Goal: Task Accomplishment & Management: Complete application form

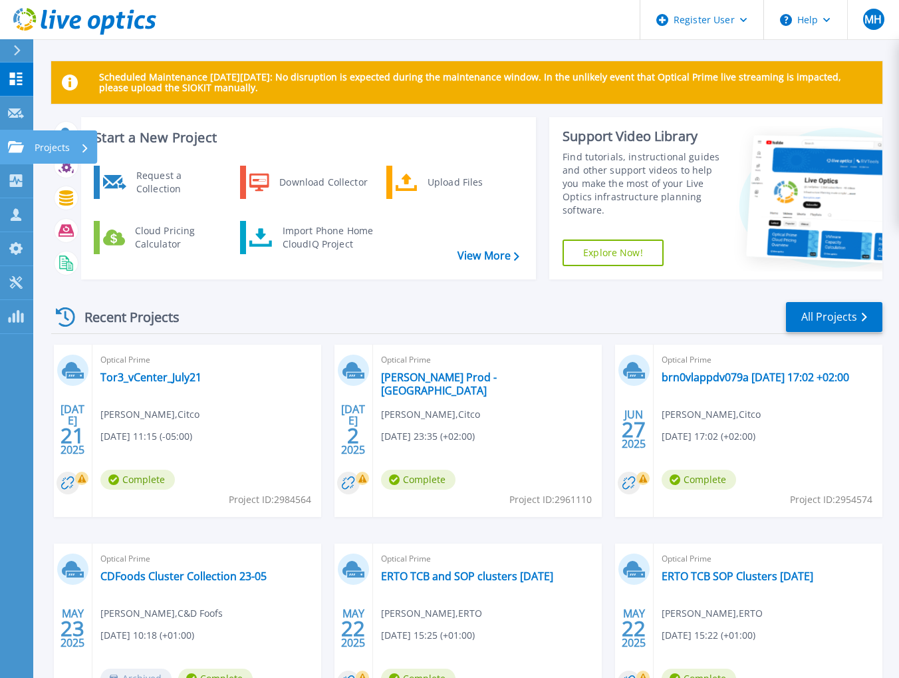
click at [11, 143] on icon at bounding box center [16, 146] width 16 height 11
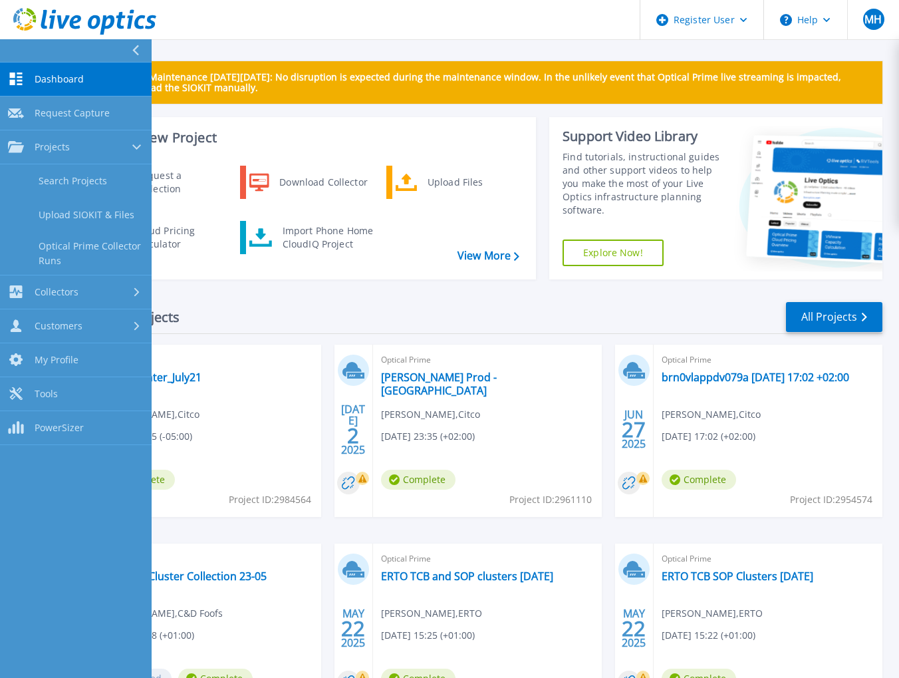
click at [506, 303] on div "Recent Projects All Projects" at bounding box center [467, 317] width 832 height 33
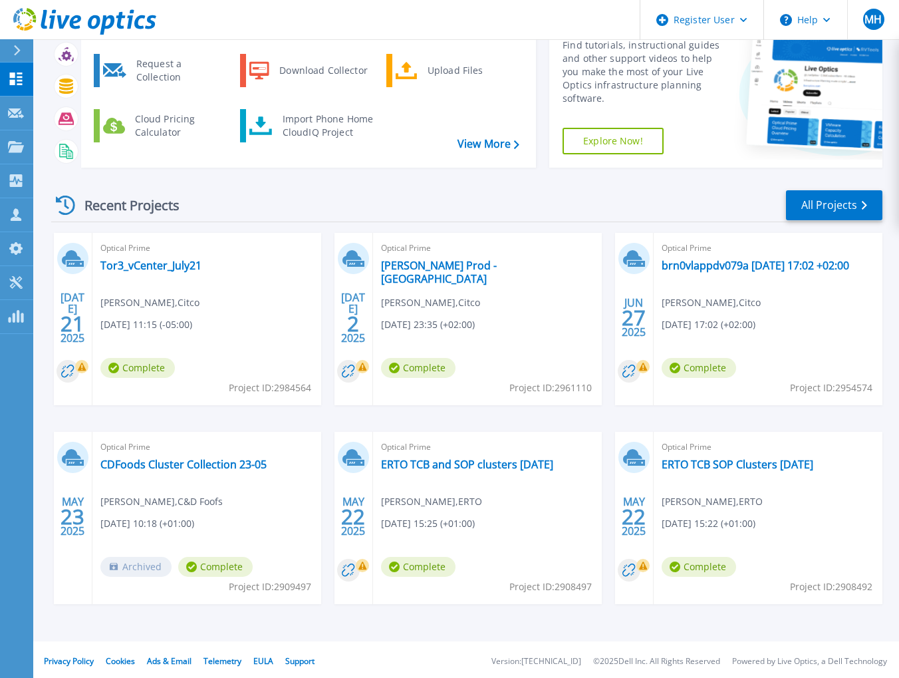
scroll to position [114, 0]
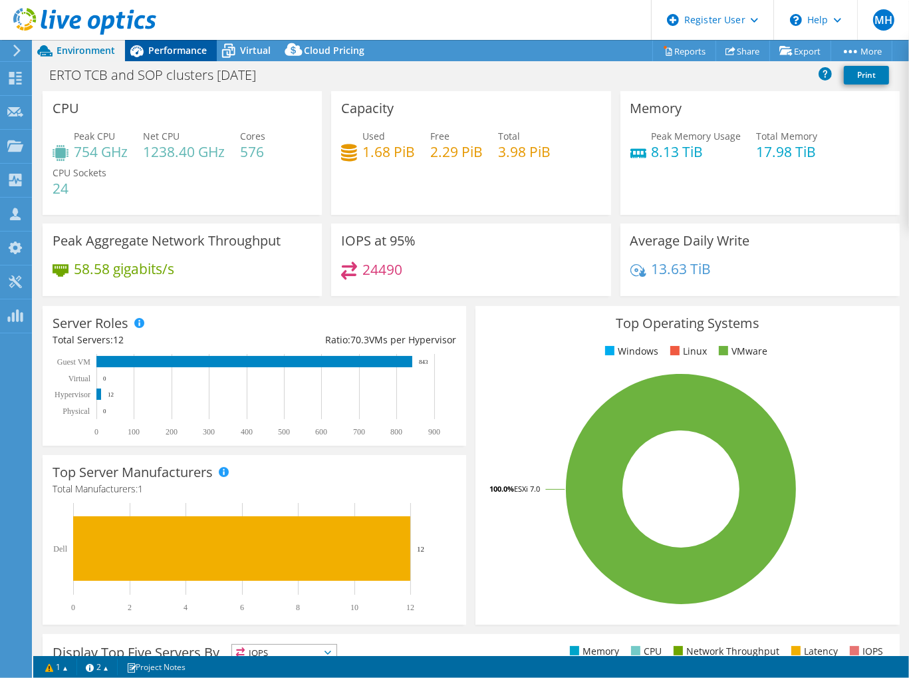
click at [182, 51] on span "Performance" at bounding box center [177, 50] width 59 height 13
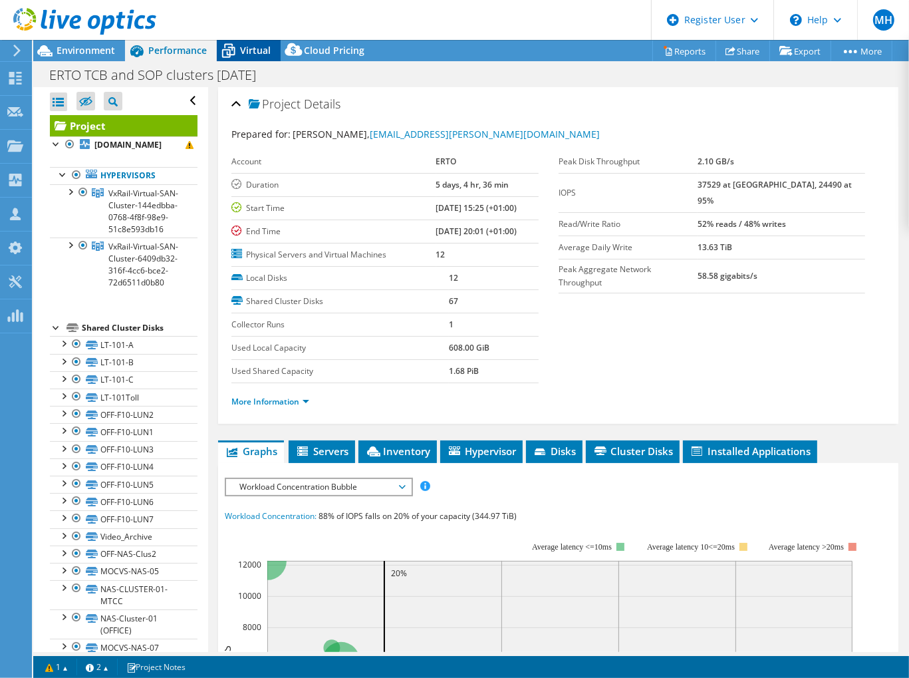
click at [247, 45] on span "Virtual" at bounding box center [255, 50] width 31 height 13
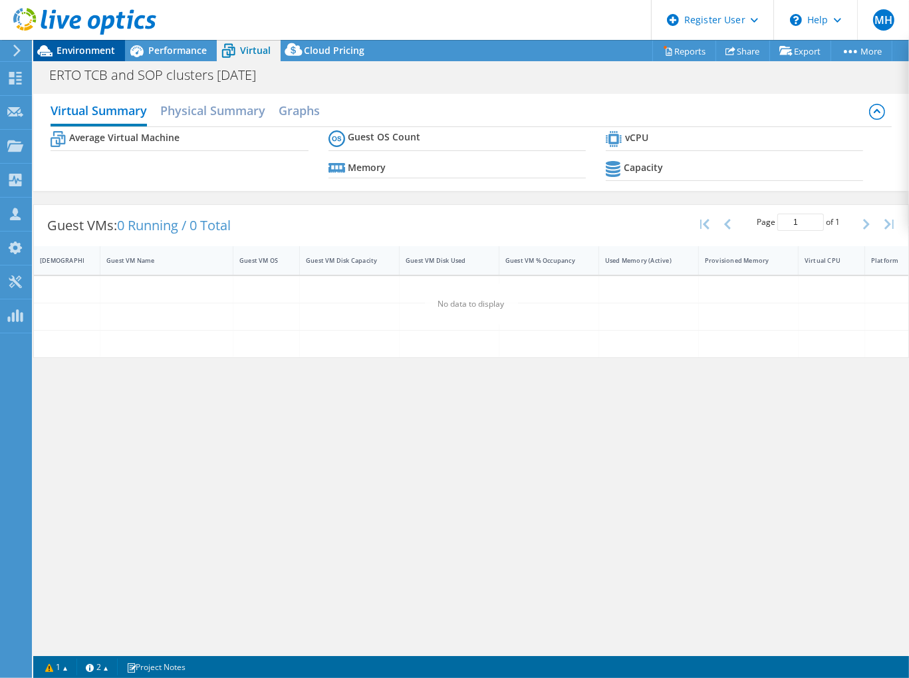
click at [94, 49] on span "Environment" at bounding box center [86, 50] width 59 height 13
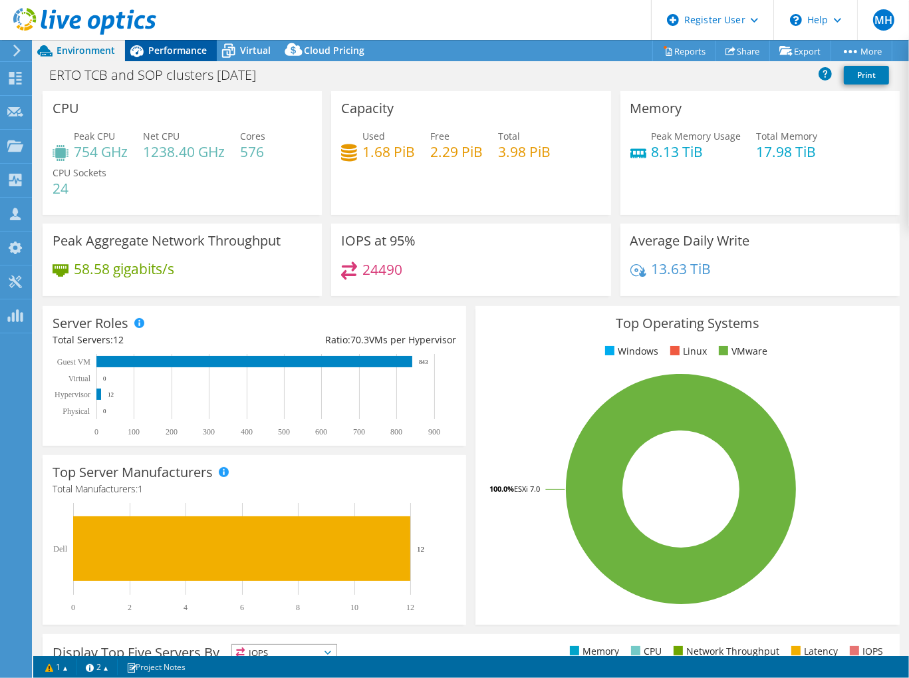
click at [146, 52] on icon at bounding box center [136, 50] width 23 height 23
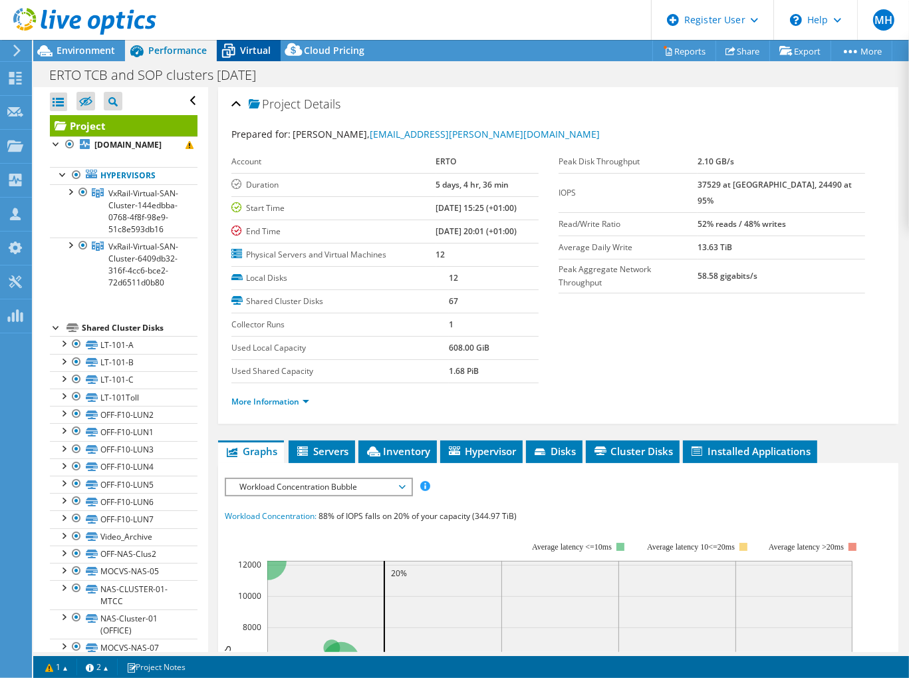
click at [266, 51] on span "Virtual" at bounding box center [255, 50] width 31 height 13
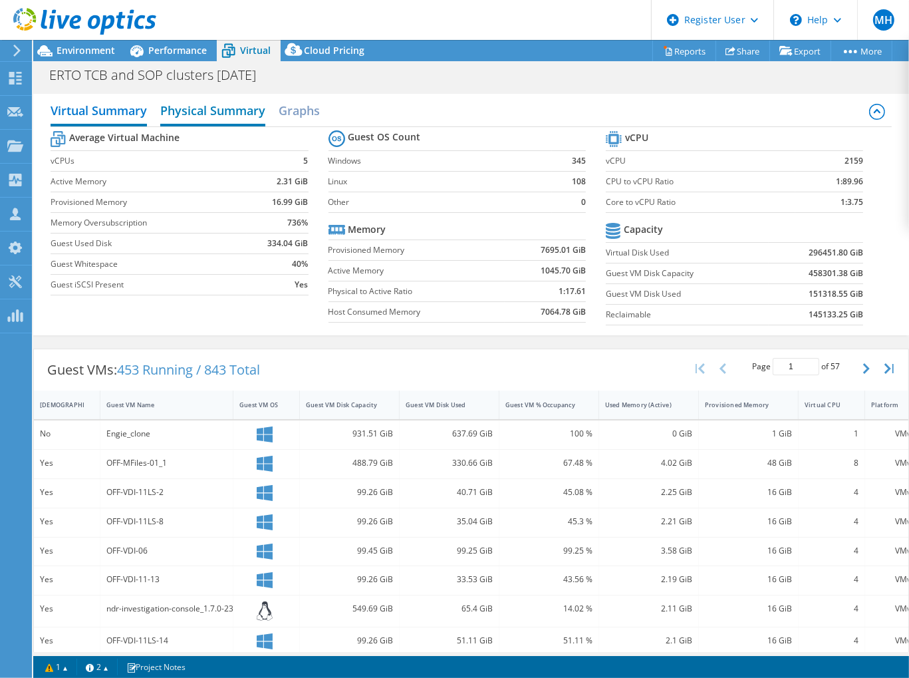
click at [240, 106] on h2 "Physical Summary" at bounding box center [212, 111] width 105 height 29
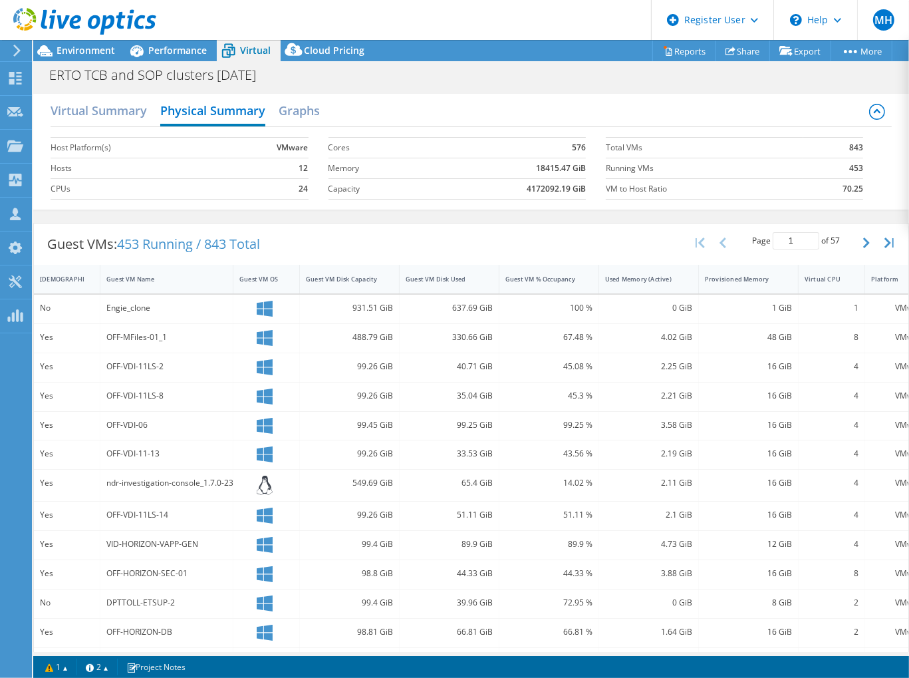
click at [719, 105] on div "Virtual Summary Physical Summary Graphs" at bounding box center [471, 112] width 841 height 30
click at [304, 104] on h2 "Graphs" at bounding box center [299, 111] width 41 height 29
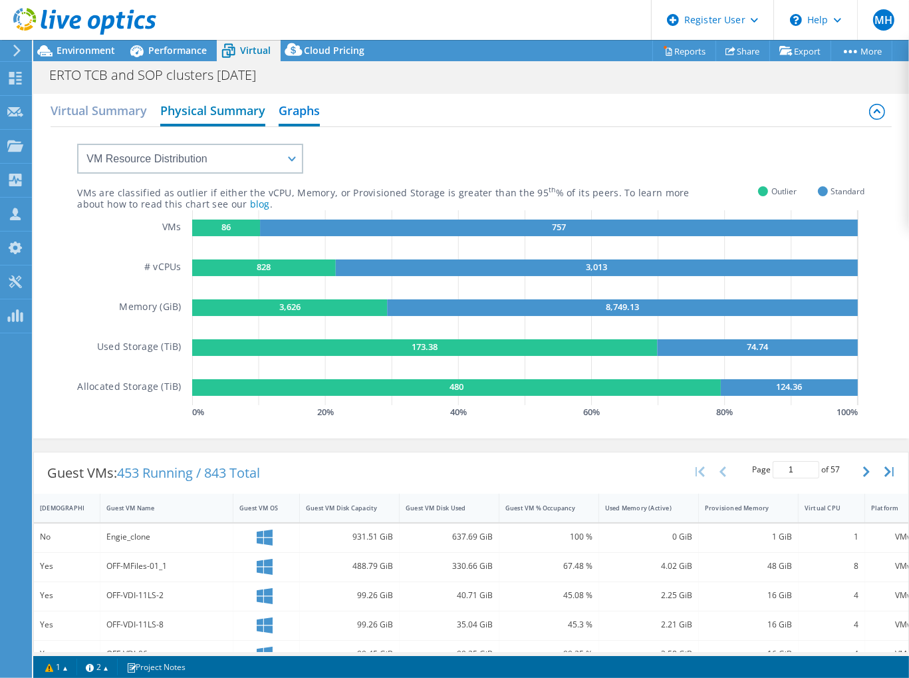
click at [238, 100] on h2 "Physical Summary" at bounding box center [212, 111] width 105 height 29
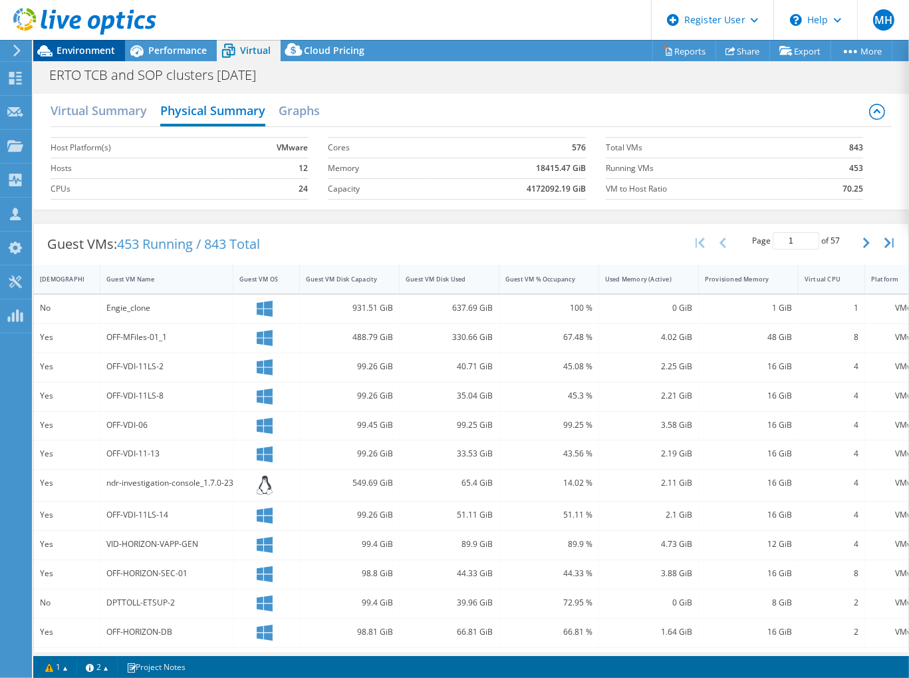
click at [85, 55] on span "Environment" at bounding box center [86, 50] width 59 height 13
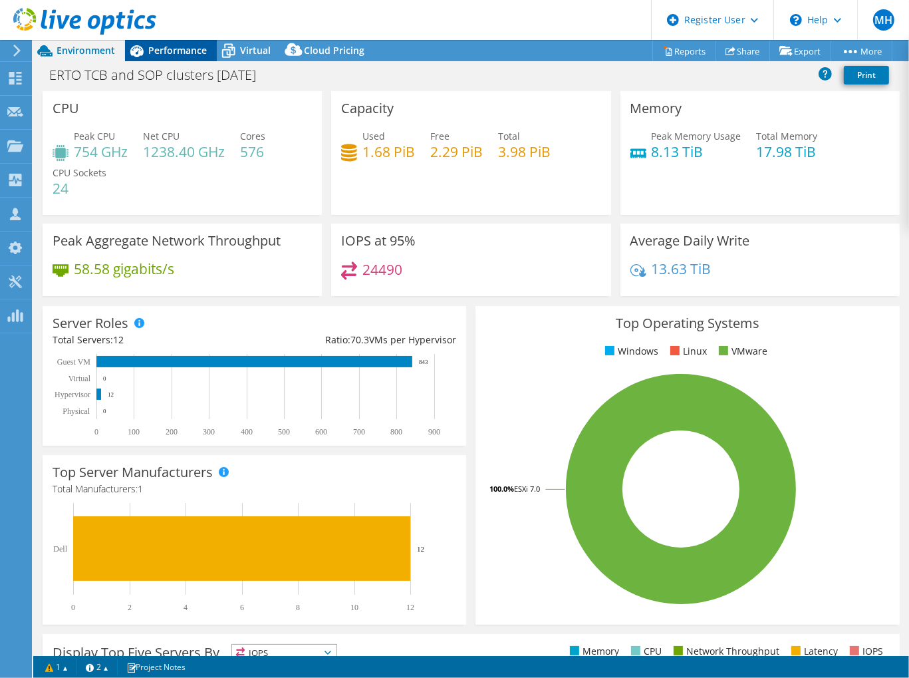
click at [151, 52] on span "Performance" at bounding box center [177, 50] width 59 height 13
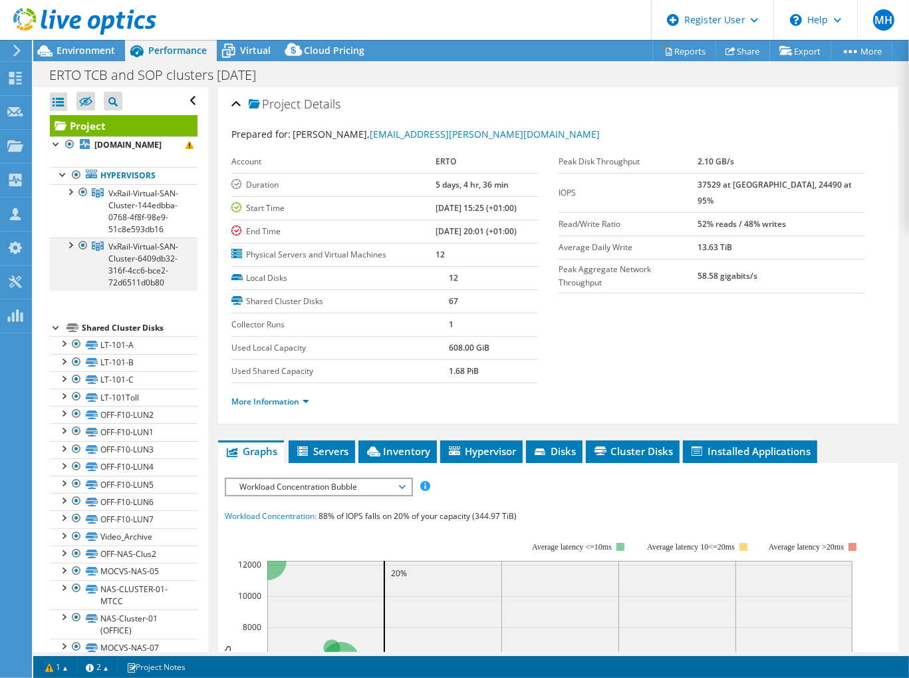
click at [70, 251] on div at bounding box center [69, 244] width 13 height 13
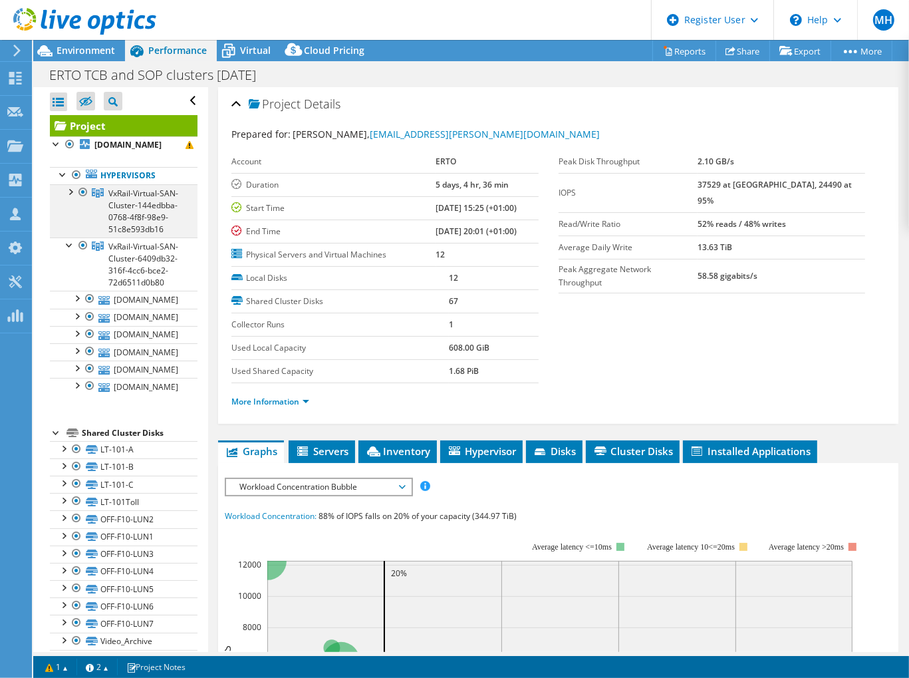
click at [69, 186] on div at bounding box center [69, 190] width 13 height 13
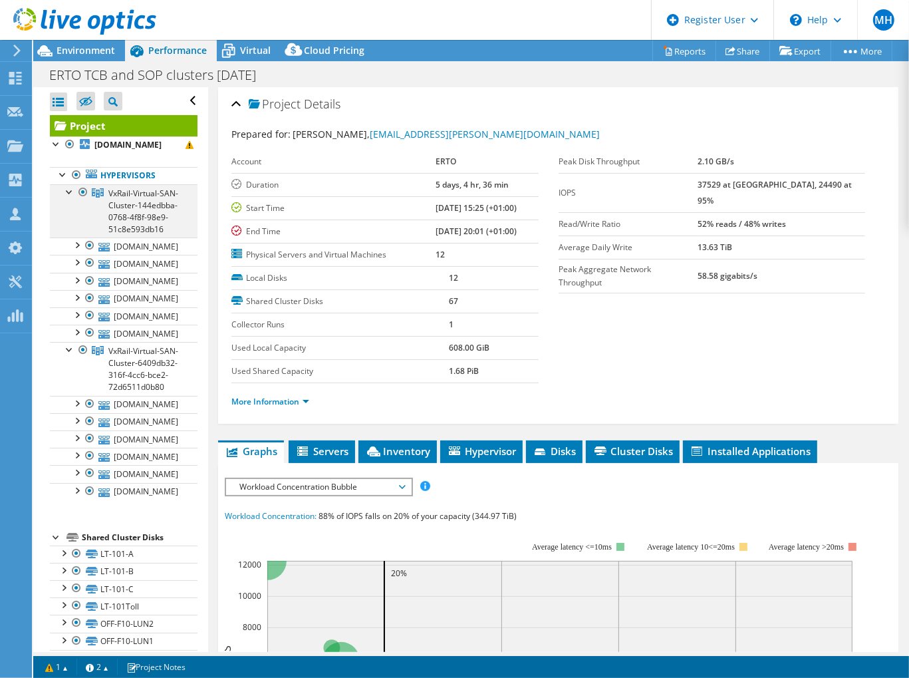
click at [69, 186] on div at bounding box center [69, 190] width 13 height 13
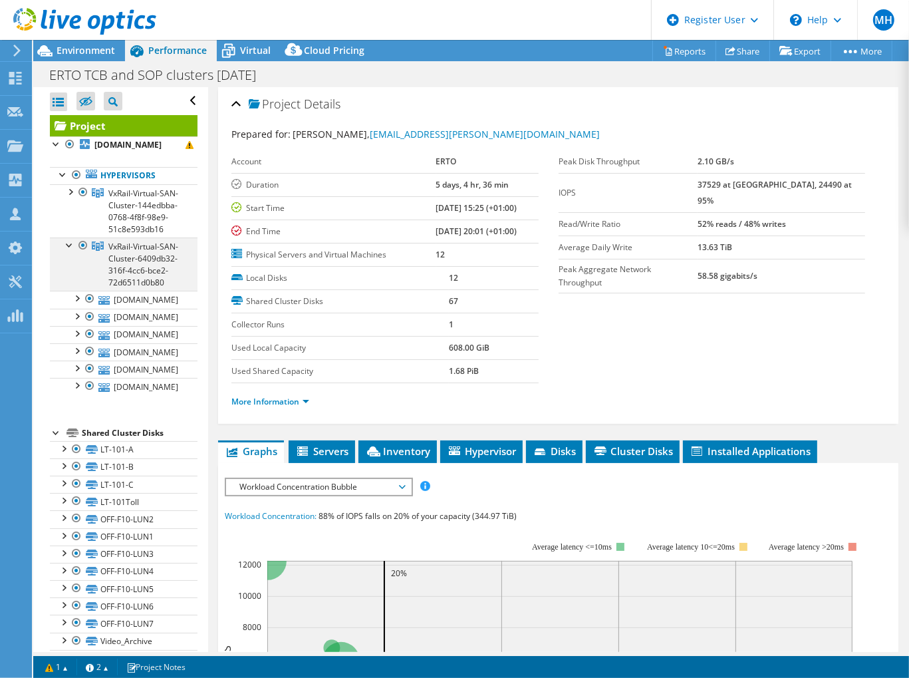
click at [69, 251] on div at bounding box center [69, 244] width 13 height 13
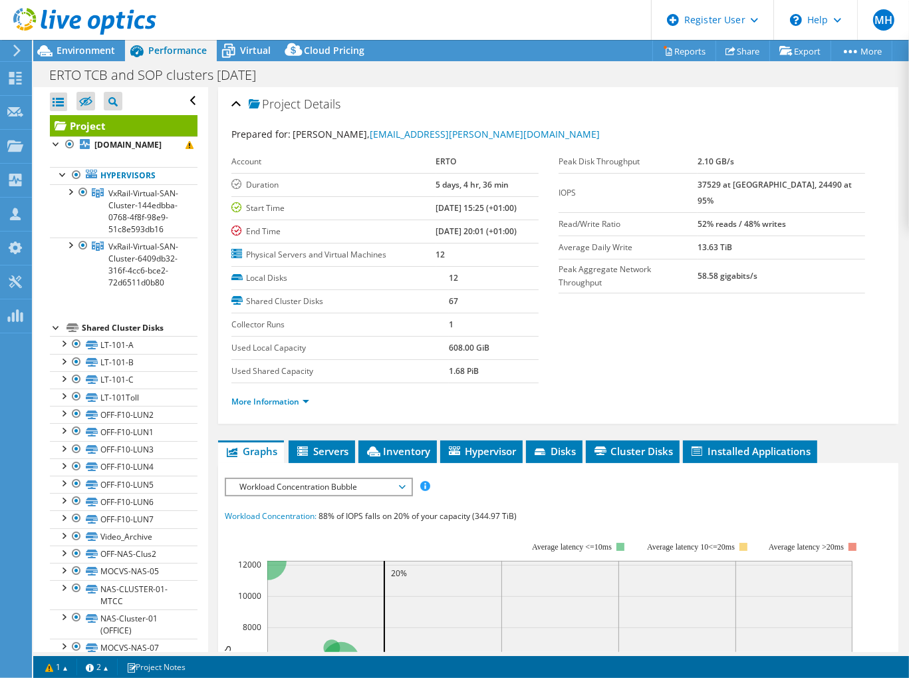
click at [660, 349] on section "Prepared for: Mark Shortt, mark.shortt@erto.ie Account ERTO Duration 5 days, 4 …" at bounding box center [559, 273] width 654 height 293
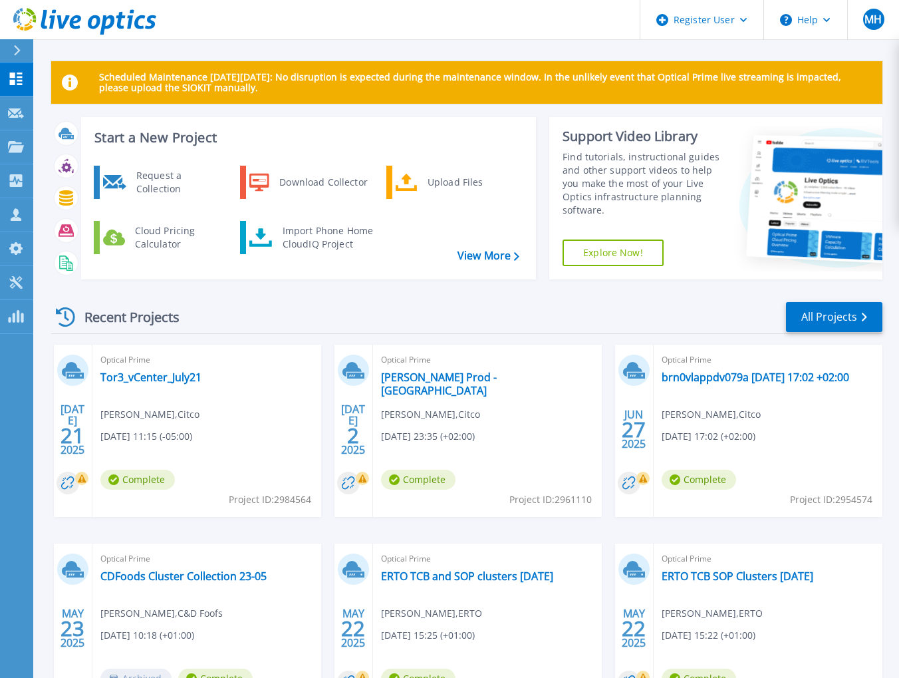
scroll to position [114, 0]
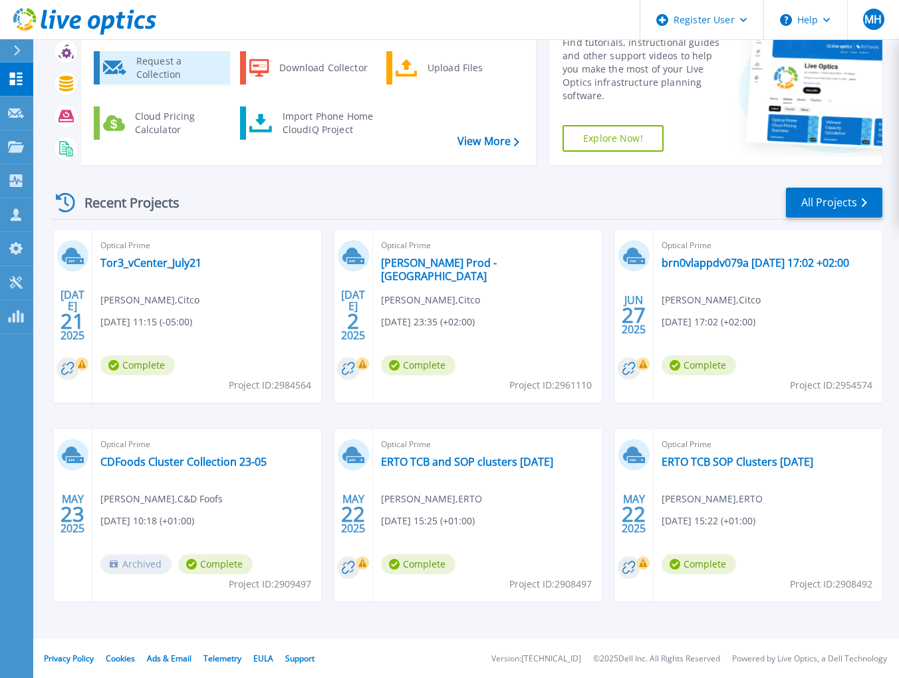
click at [178, 72] on div "Request a Collection" at bounding box center [178, 68] width 97 height 27
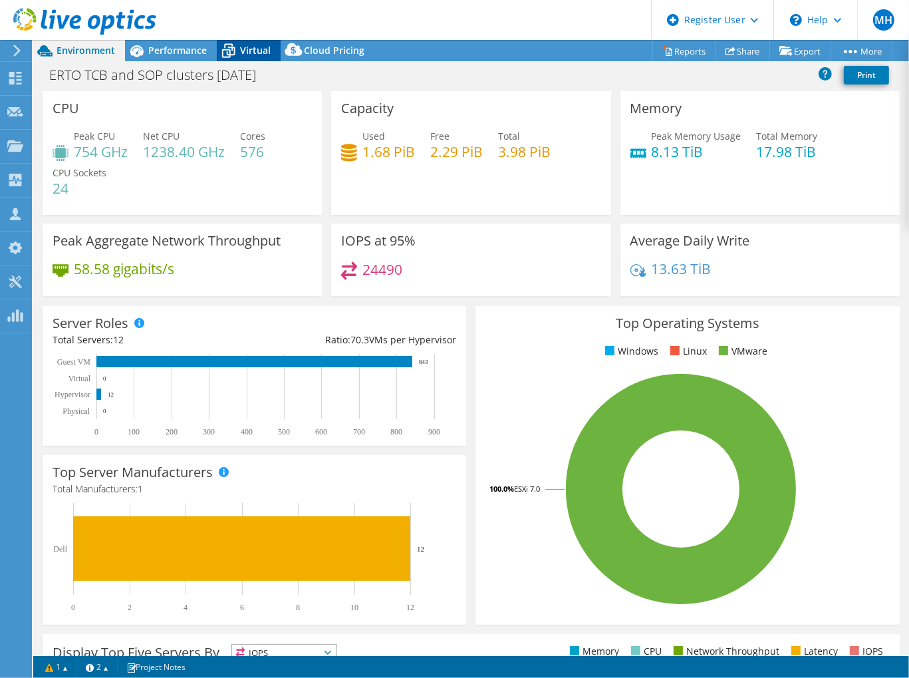
click at [239, 53] on icon at bounding box center [228, 50] width 23 height 23
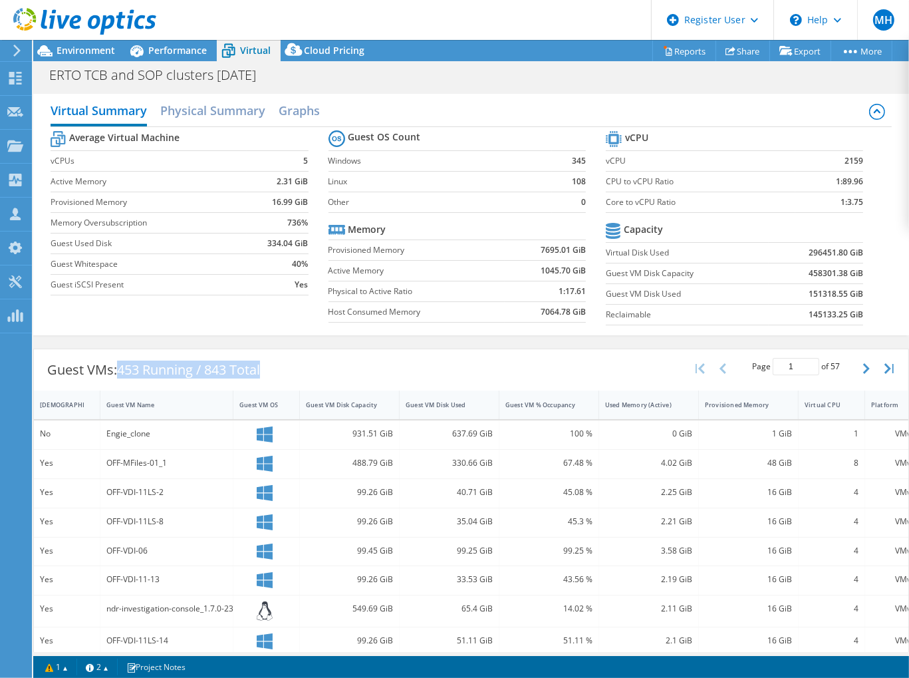
drag, startPoint x: 122, startPoint y: 369, endPoint x: 267, endPoint y: 372, distance: 144.4
click at [267, 372] on div "Guest VMs: 453 Running / 843 Total" at bounding box center [154, 369] width 240 height 41
click at [396, 370] on div "Guest VMs: 453 Running / 843 Total Page 1 of 57 5 rows 10 rows 20 rows 25 rows …" at bounding box center [471, 369] width 875 height 41
drag, startPoint x: 210, startPoint y: 373, endPoint x: 268, endPoint y: 368, distance: 58.1
click at [268, 368] on div "Guest VMs: 453 Running / 843 Total" at bounding box center [154, 369] width 240 height 41
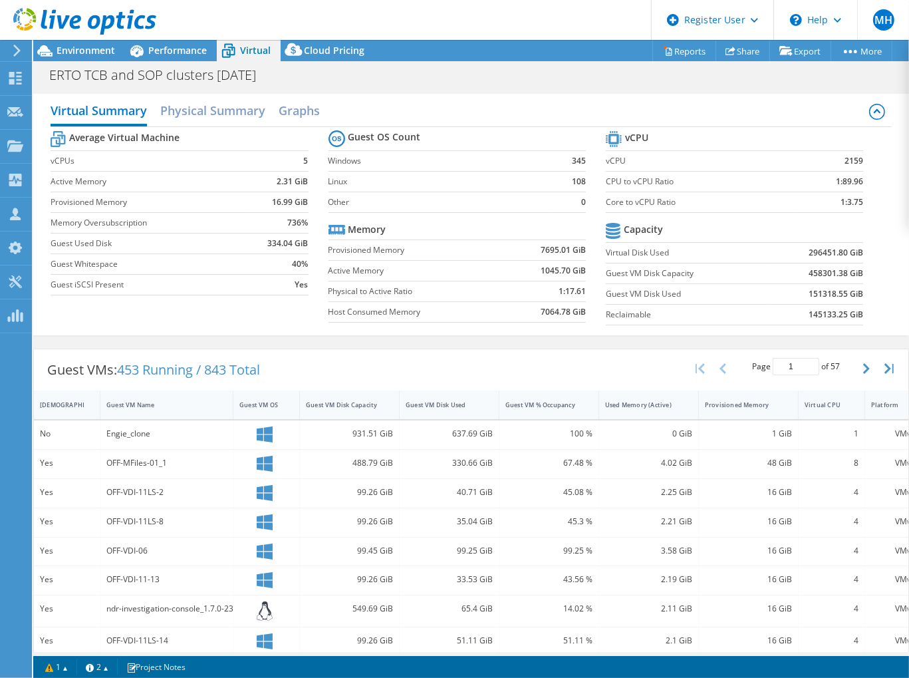
drag, startPoint x: 269, startPoint y: 368, endPoint x: 370, endPoint y: 370, distance: 100.5
click at [370, 370] on div "Guest VMs: 453 Running / 843 Total Page 1 of 57 5 rows 10 rows 20 rows 25 rows …" at bounding box center [471, 369] width 875 height 41
drag, startPoint x: 211, startPoint y: 365, endPoint x: 279, endPoint y: 364, distance: 67.9
click at [273, 364] on div "Guest VMs: 453 Running / 843 Total" at bounding box center [154, 369] width 240 height 41
drag, startPoint x: 122, startPoint y: 372, endPoint x: 196, endPoint y: 375, distance: 73.9
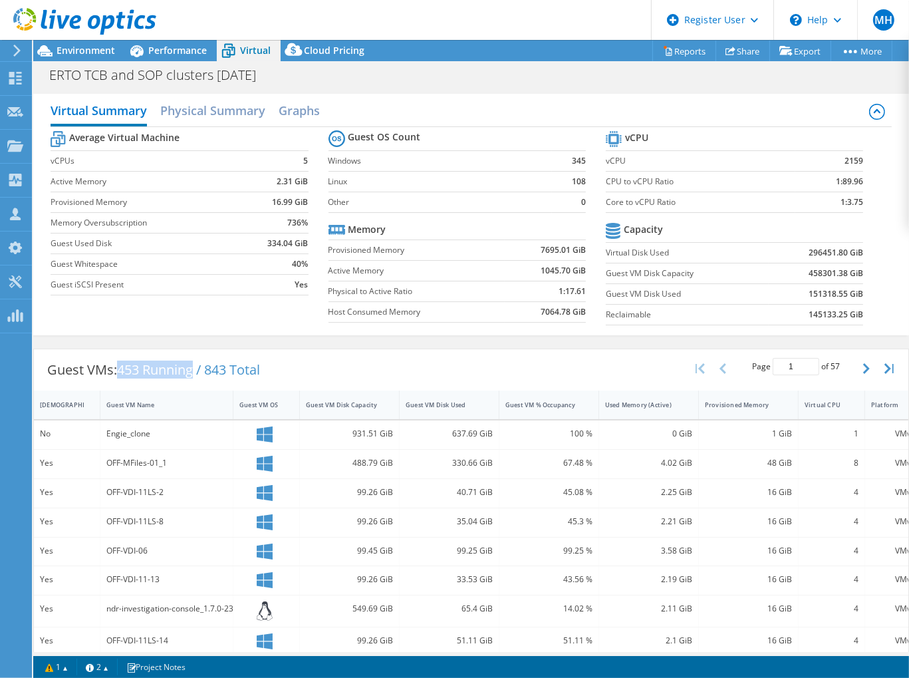
click at [196, 375] on span "453 Running / 843 Total" at bounding box center [188, 370] width 143 height 18
click at [180, 45] on span "Performance" at bounding box center [177, 50] width 59 height 13
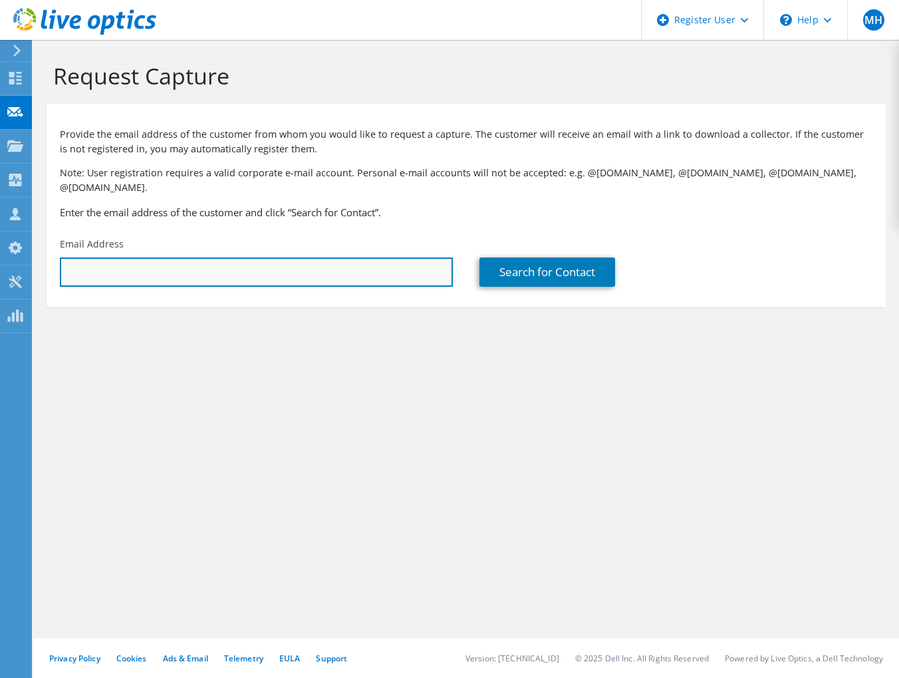
click at [293, 260] on input "text" at bounding box center [256, 271] width 393 height 29
type input "[EMAIL_ADDRESS][PERSON_NAME][DOMAIN_NAME]"
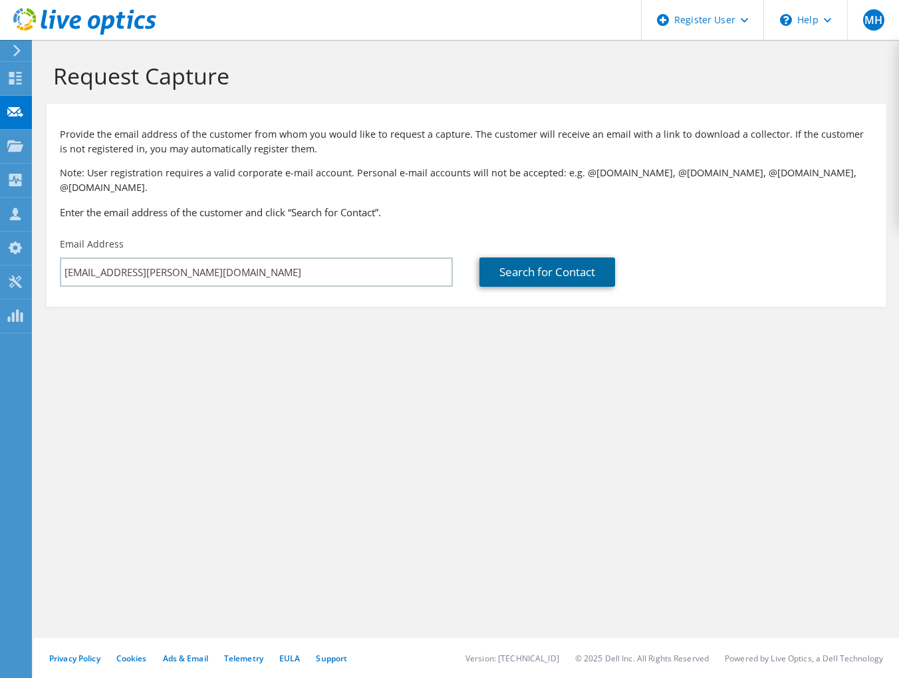
click at [525, 257] on link "Search for Contact" at bounding box center [548, 271] width 136 height 29
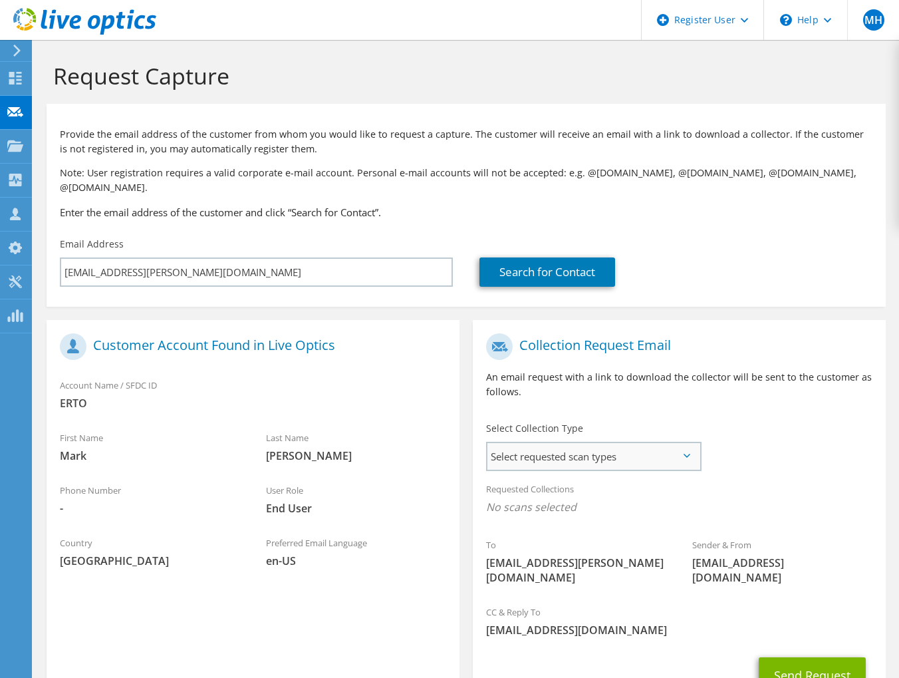
click at [619, 443] on span "Select requested scan types" at bounding box center [594, 456] width 212 height 27
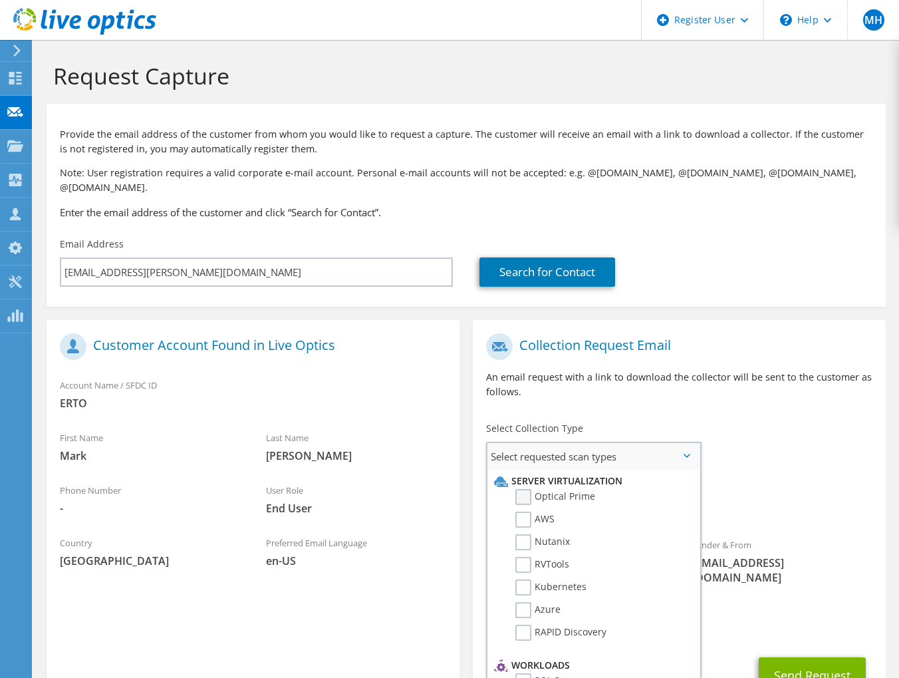
click at [522, 489] on label "Optical Prime" at bounding box center [556, 497] width 80 height 16
click at [0, 0] on input "Optical Prime" at bounding box center [0, 0] width 0 height 0
click at [816, 661] on button "Send Request" at bounding box center [812, 679] width 107 height 36
